Goal: Check status: Check status

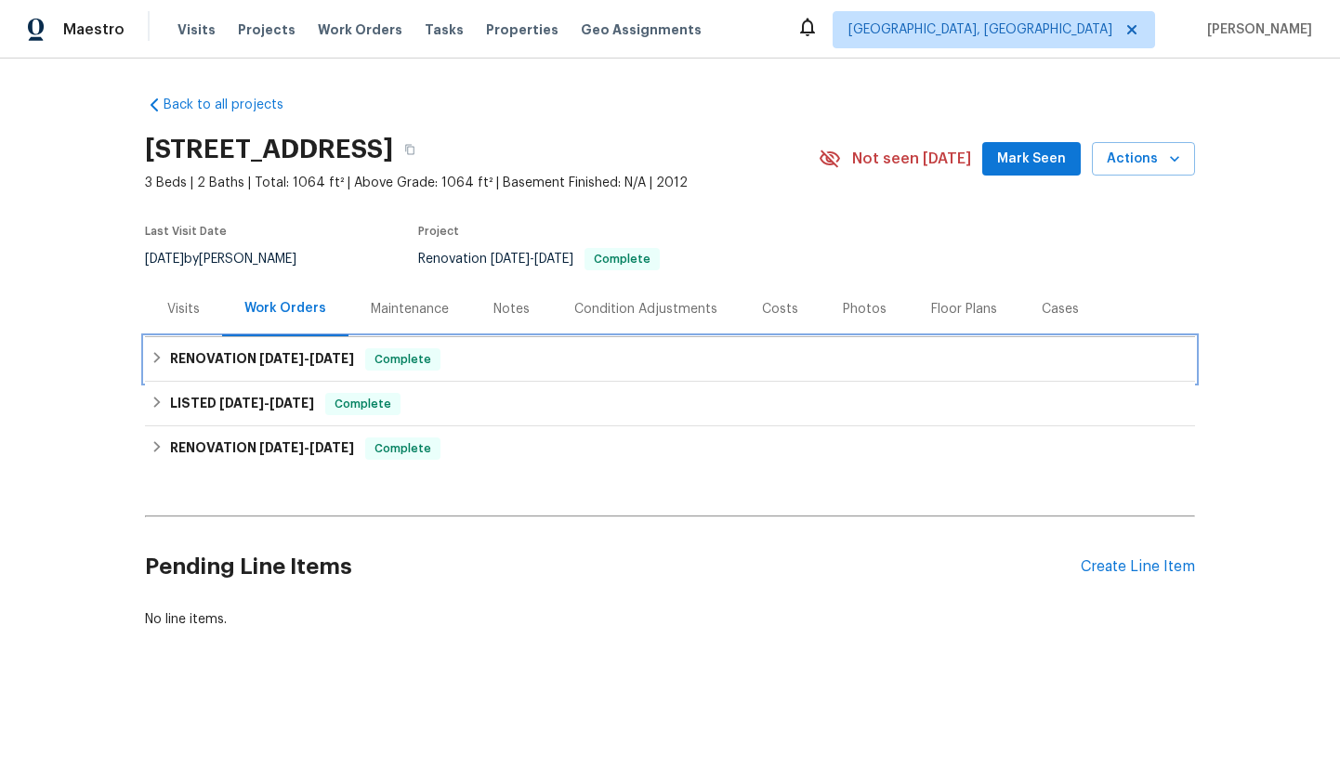
click at [303, 362] on span "[DATE] - [DATE]" at bounding box center [306, 358] width 95 height 13
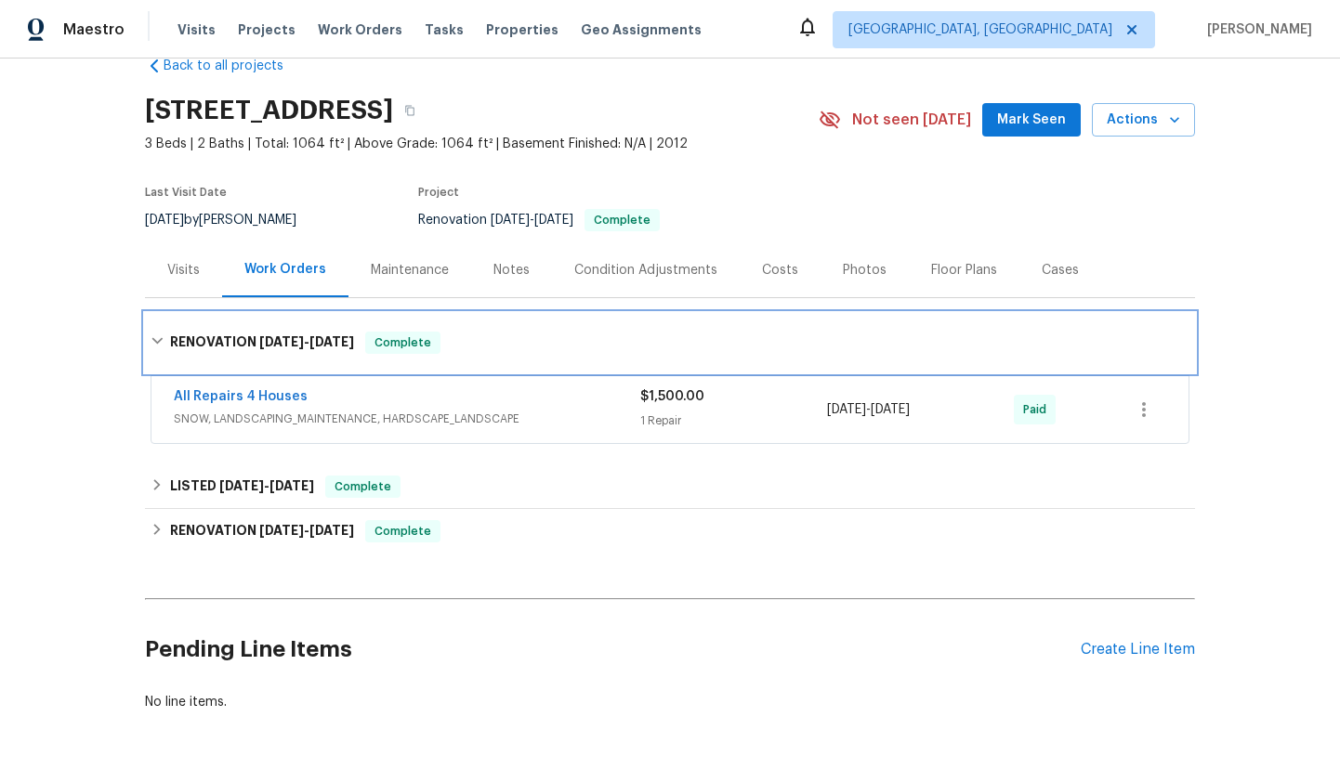
scroll to position [40, 0]
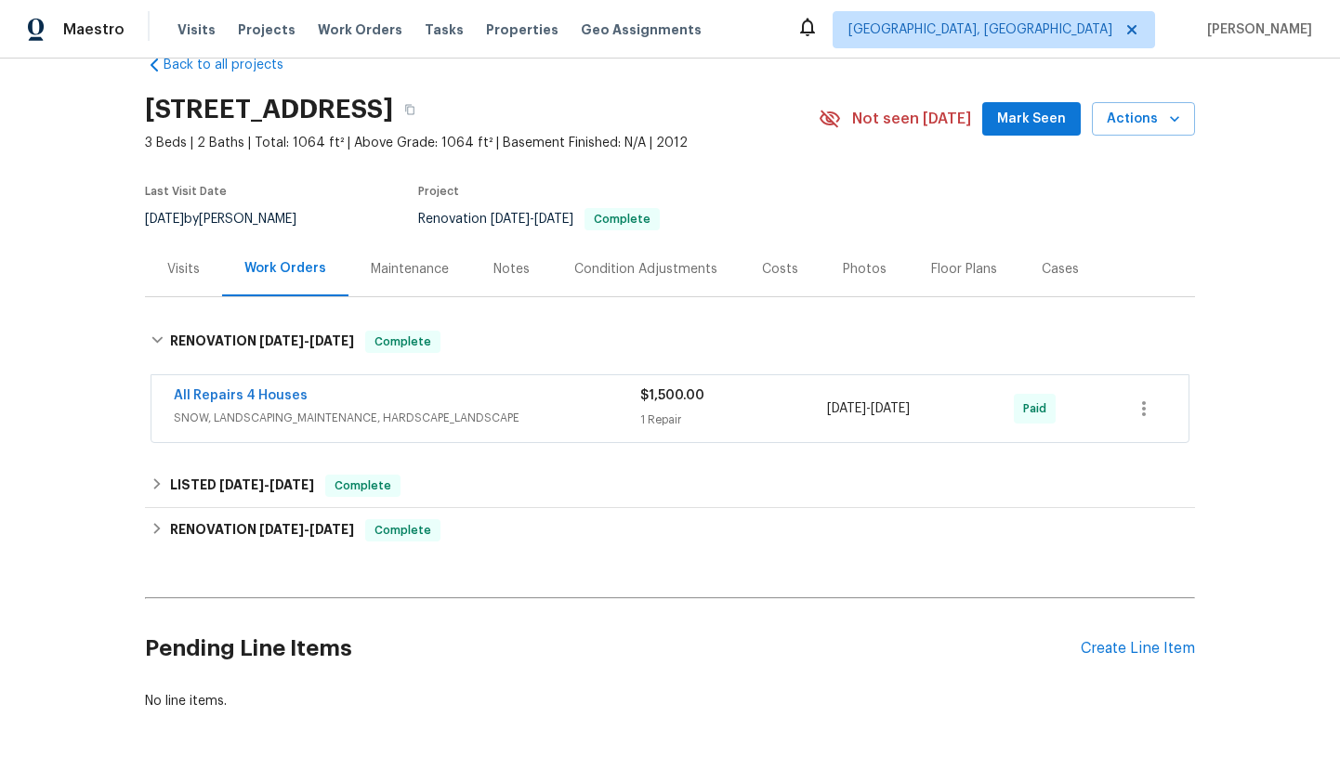
click at [462, 412] on span "SNOW, LANDSCAPING_MAINTENANCE, HARDSCAPE_LANDSCAPE" at bounding box center [407, 418] width 466 height 19
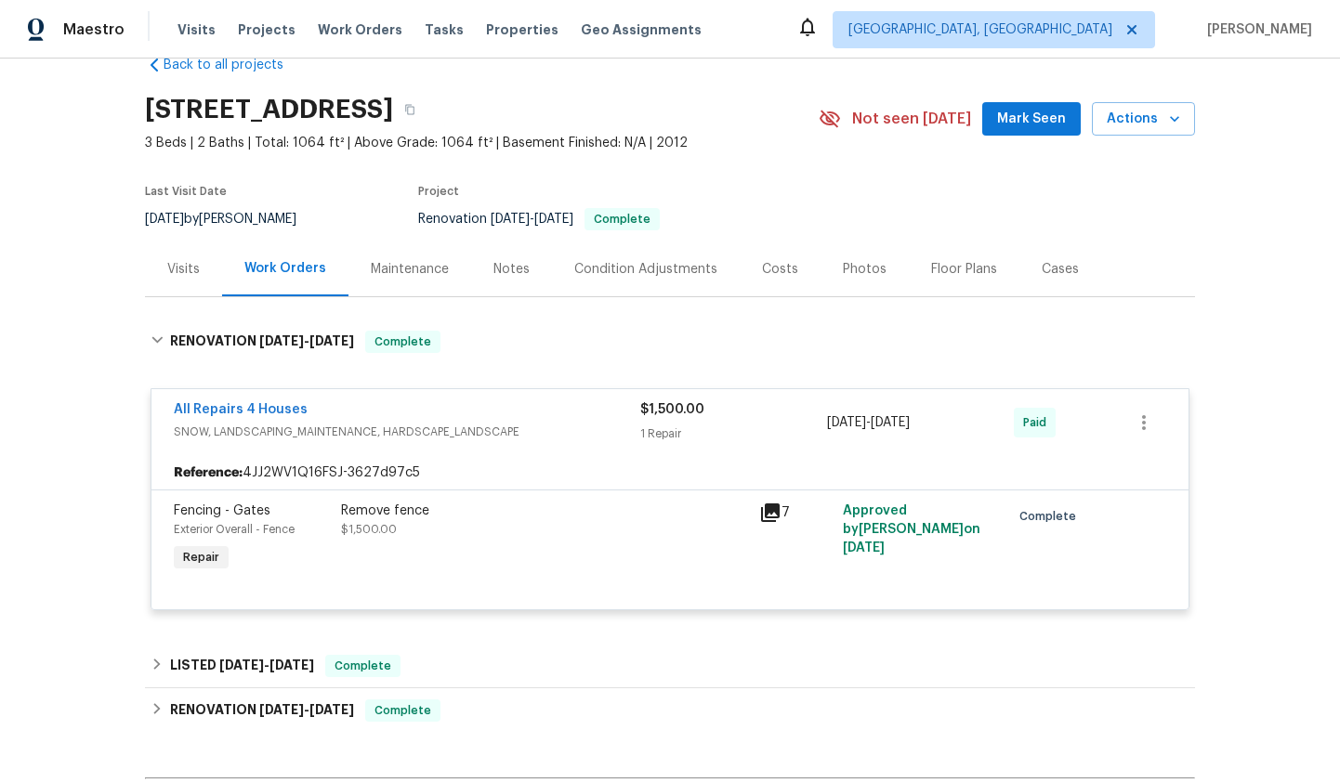
click at [773, 514] on icon at bounding box center [770, 513] width 22 height 22
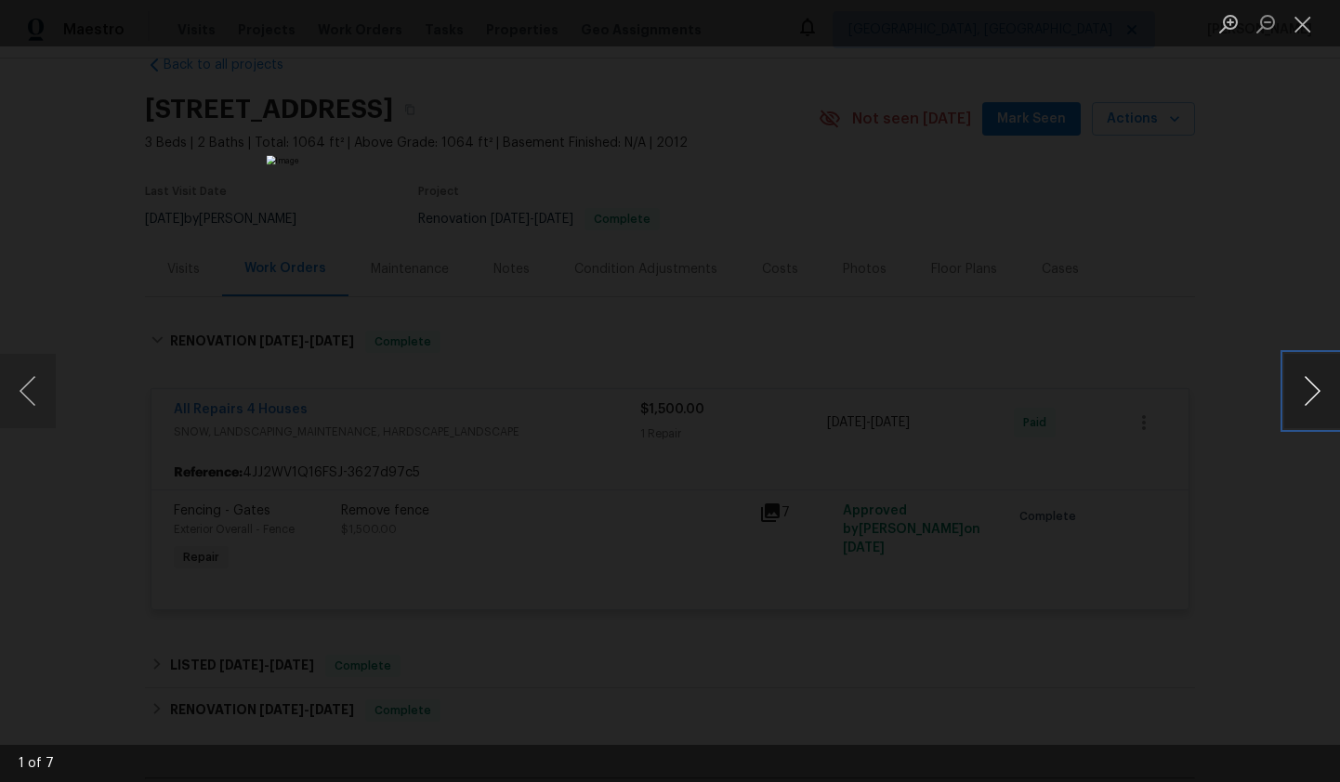
click at [1306, 404] on button "Next image" at bounding box center [1312, 391] width 56 height 74
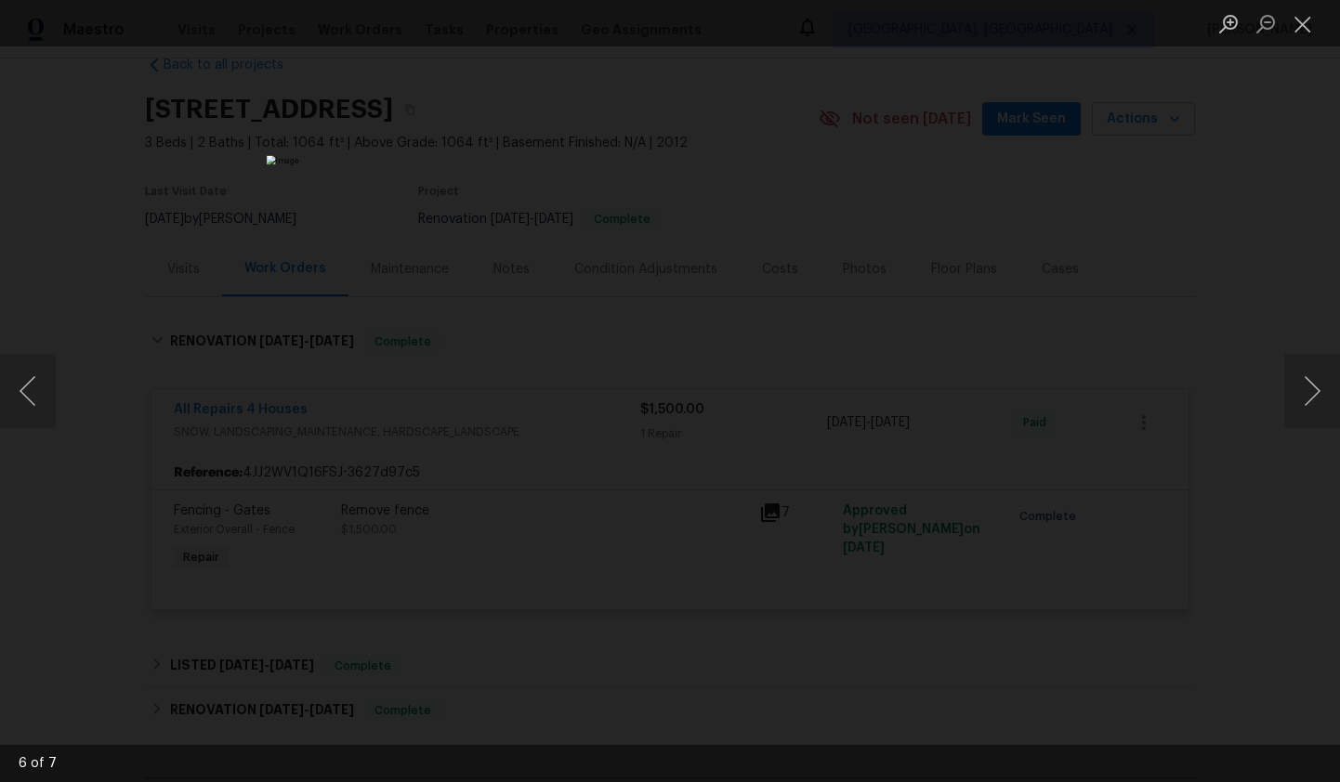
click at [1084, 430] on div "Lightbox" at bounding box center [670, 391] width 1340 height 782
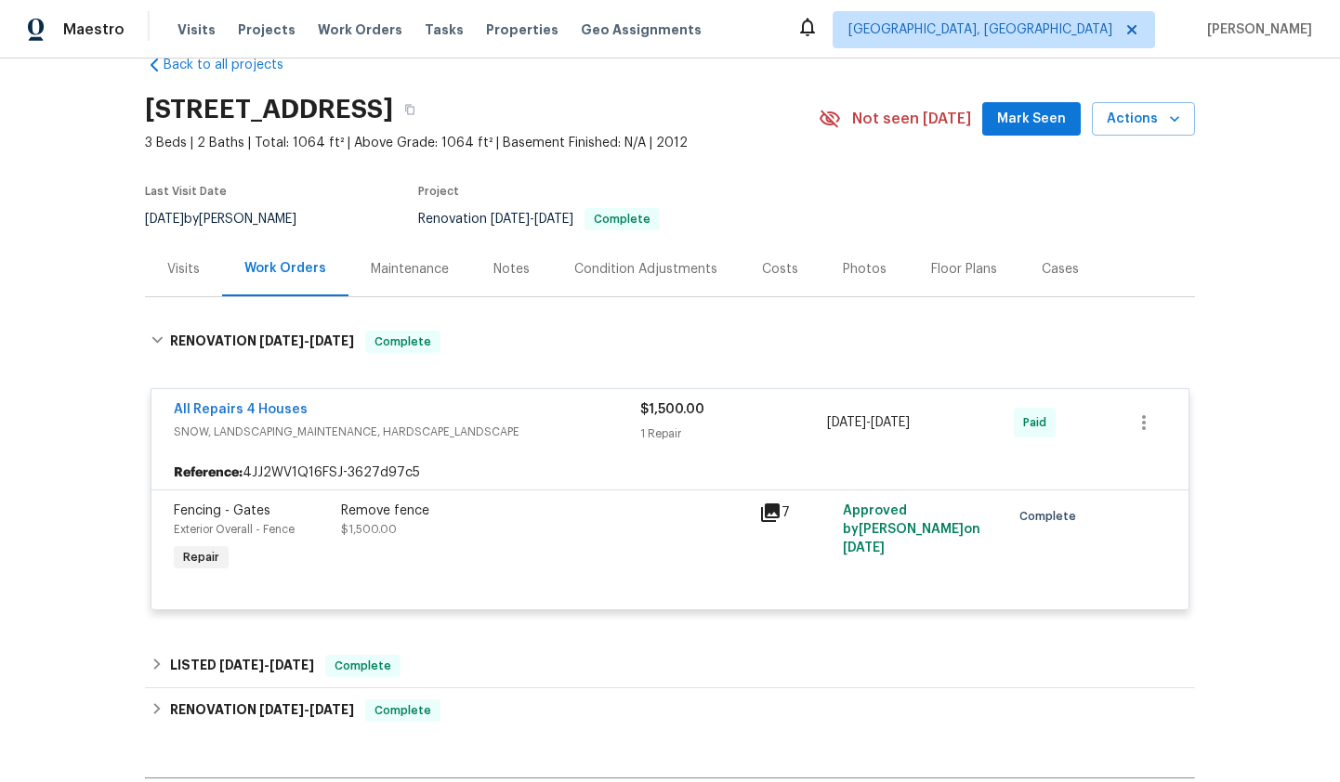
scroll to position [0, 0]
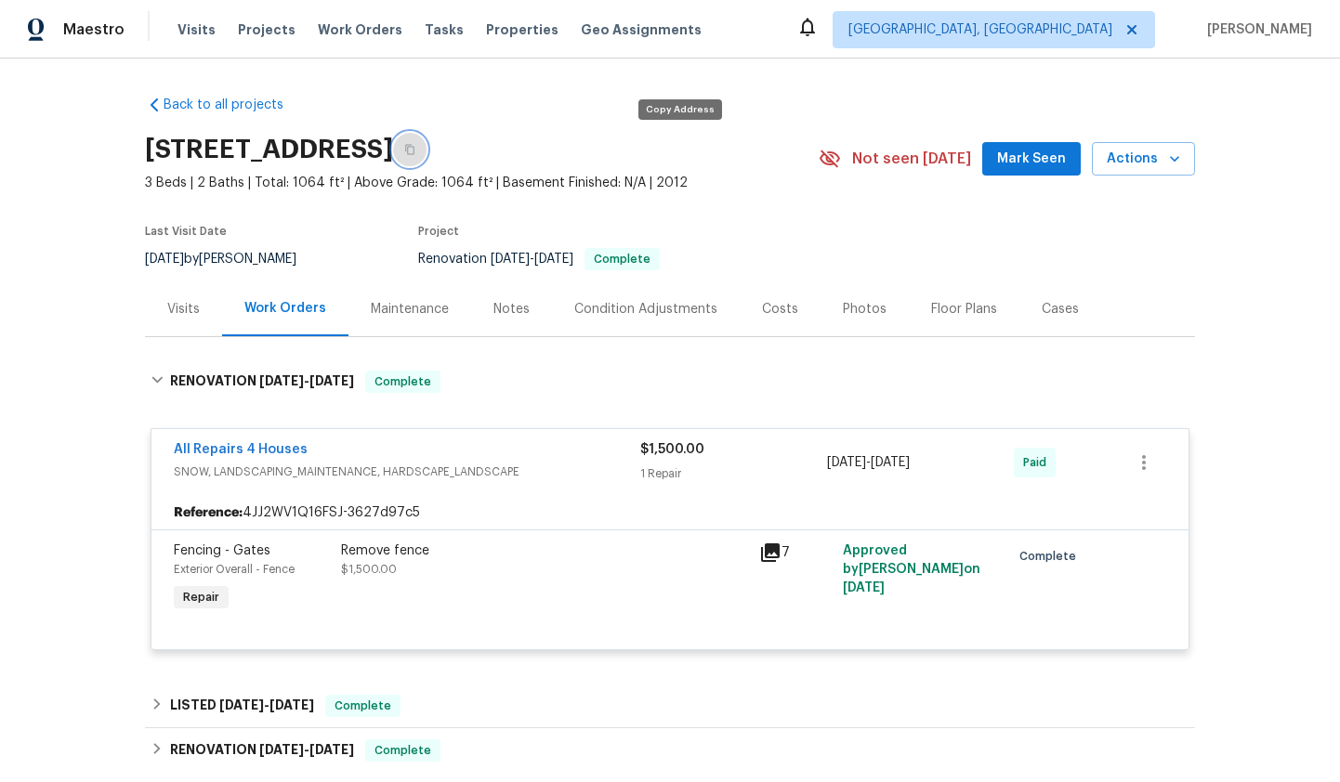
click at [426, 145] on button "button" at bounding box center [409, 149] width 33 height 33
